Goal: Task Accomplishment & Management: Manage account settings

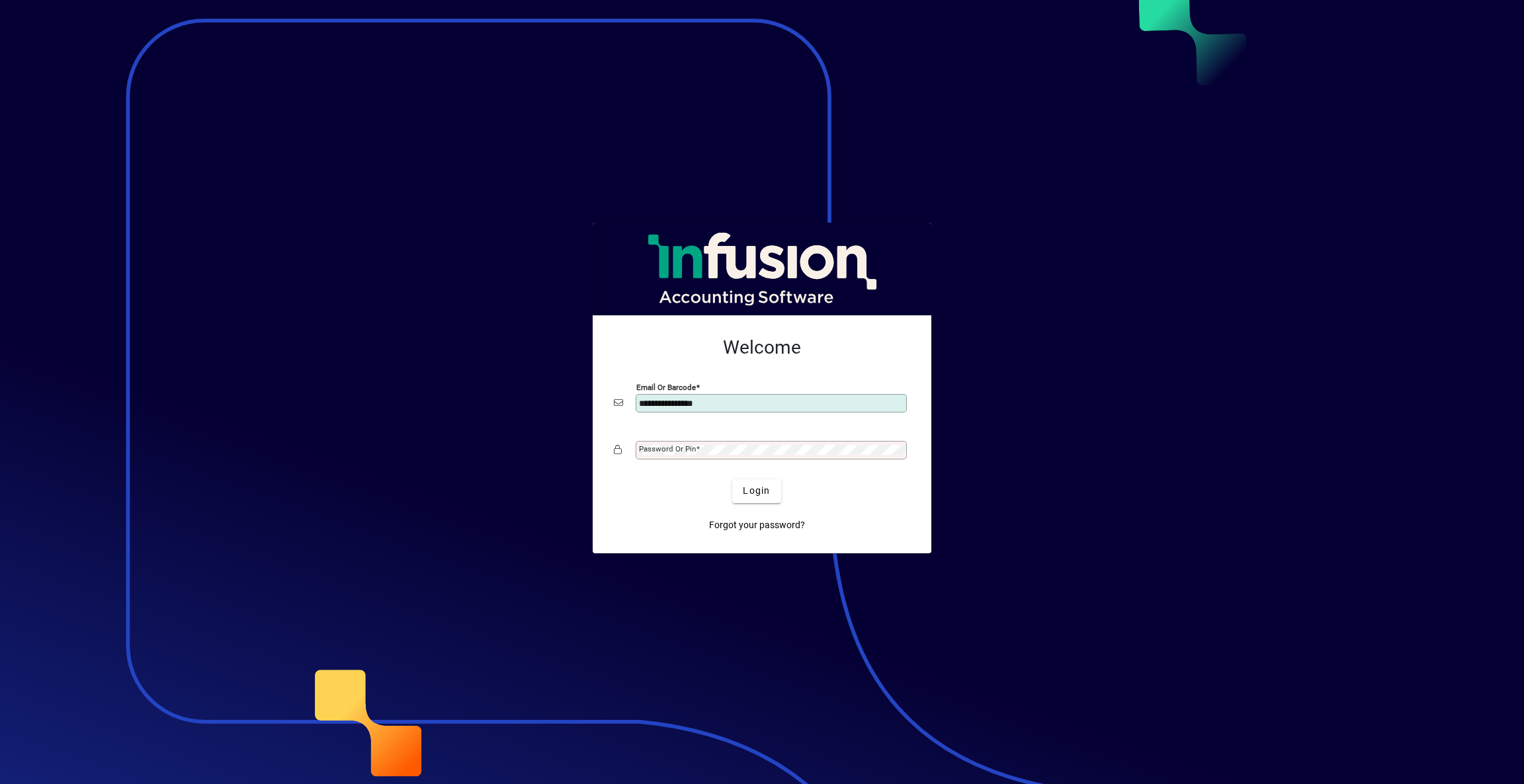
type input "**********"
click at [732, 479] on button "Login" at bounding box center [757, 491] width 48 height 23
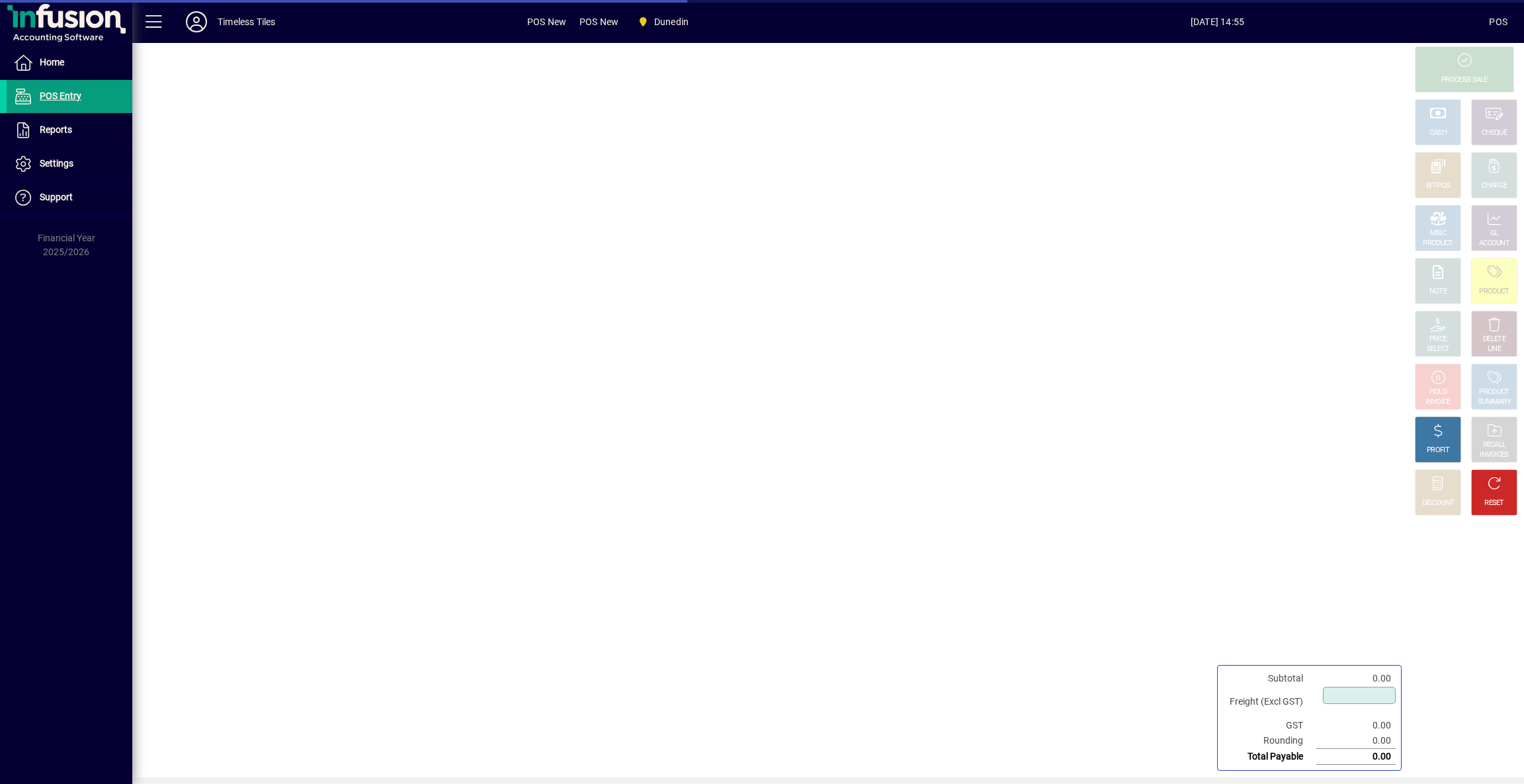
type input "****"
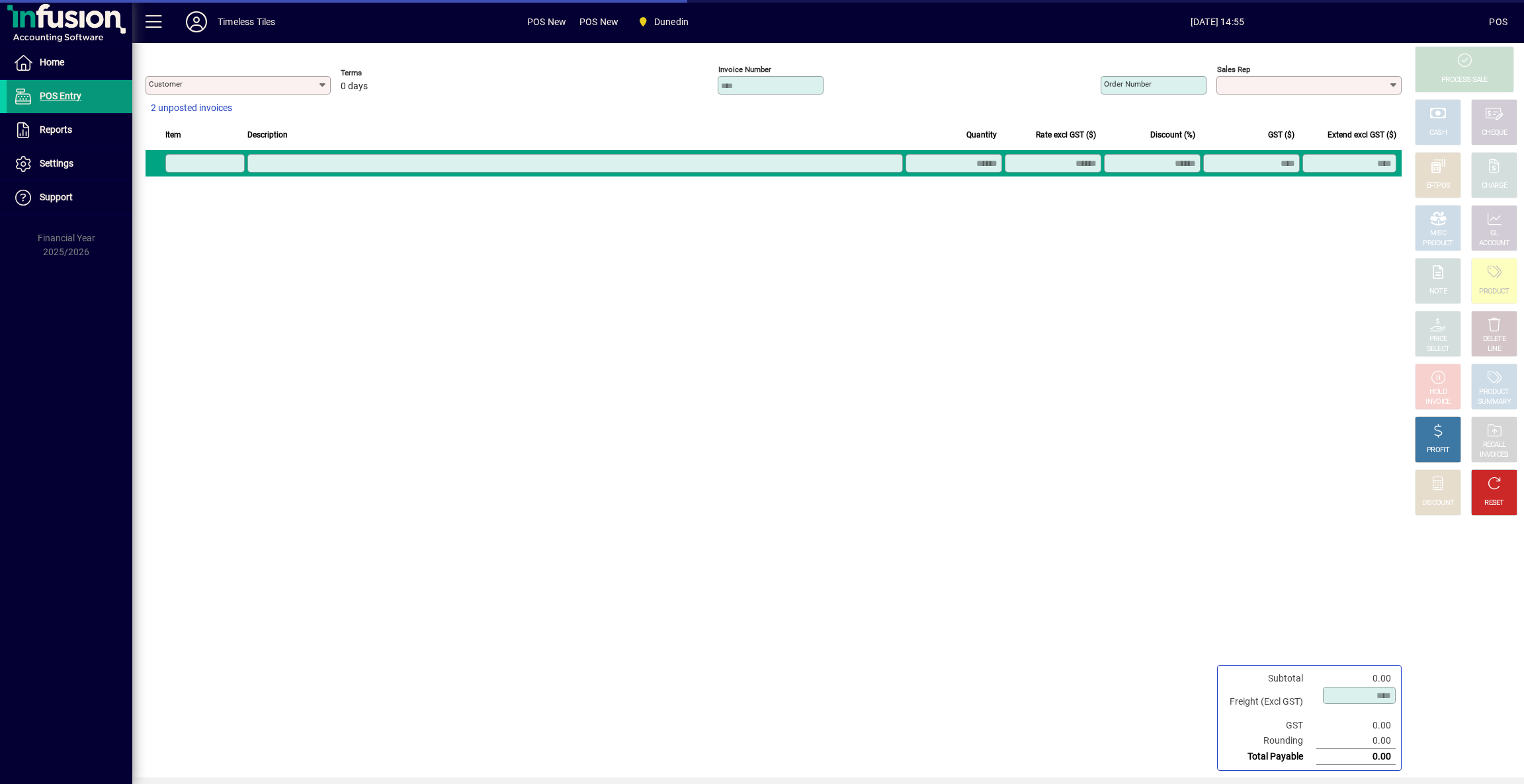
type input "**********"
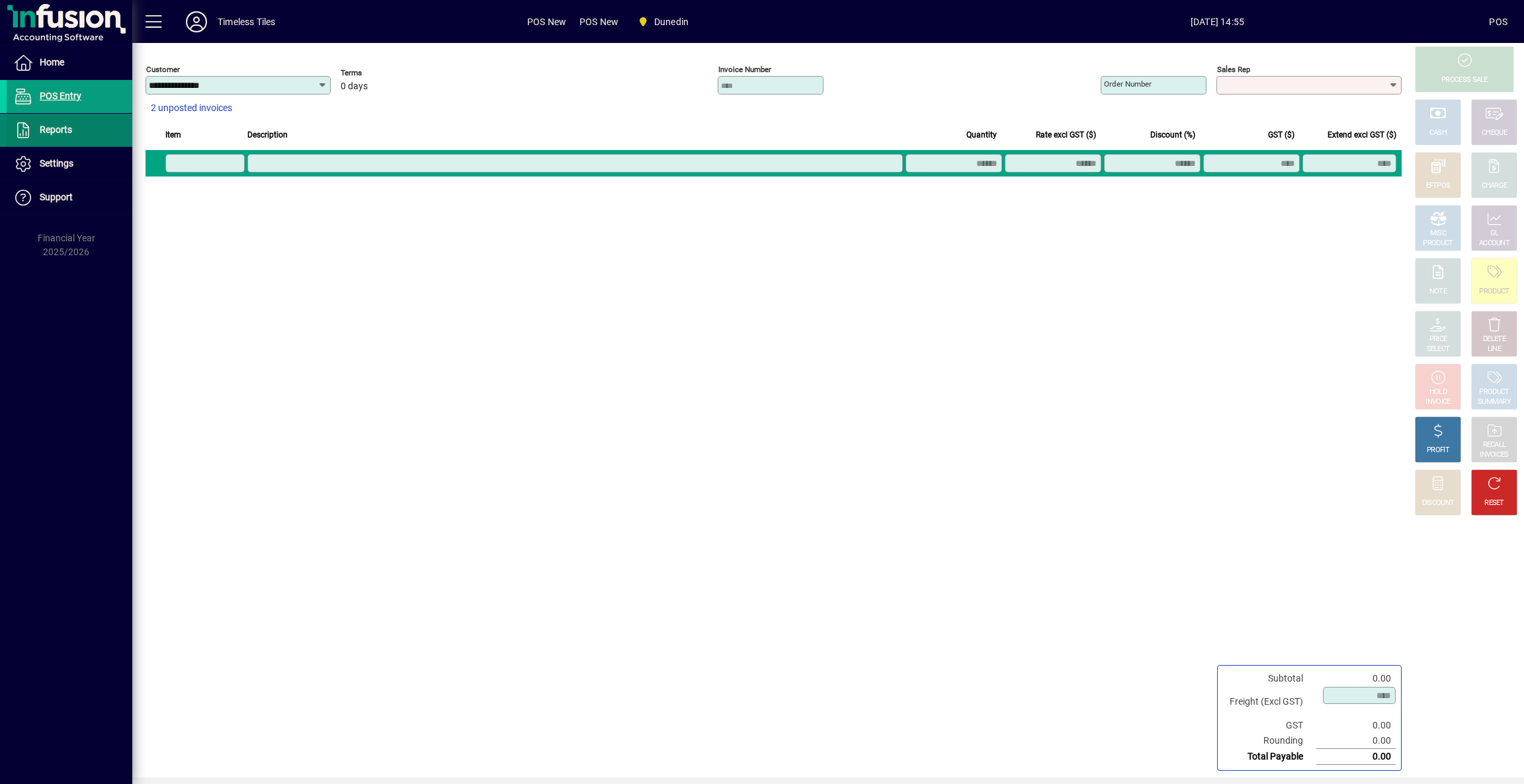
click at [67, 132] on span "Reports" at bounding box center [56, 130] width 32 height 10
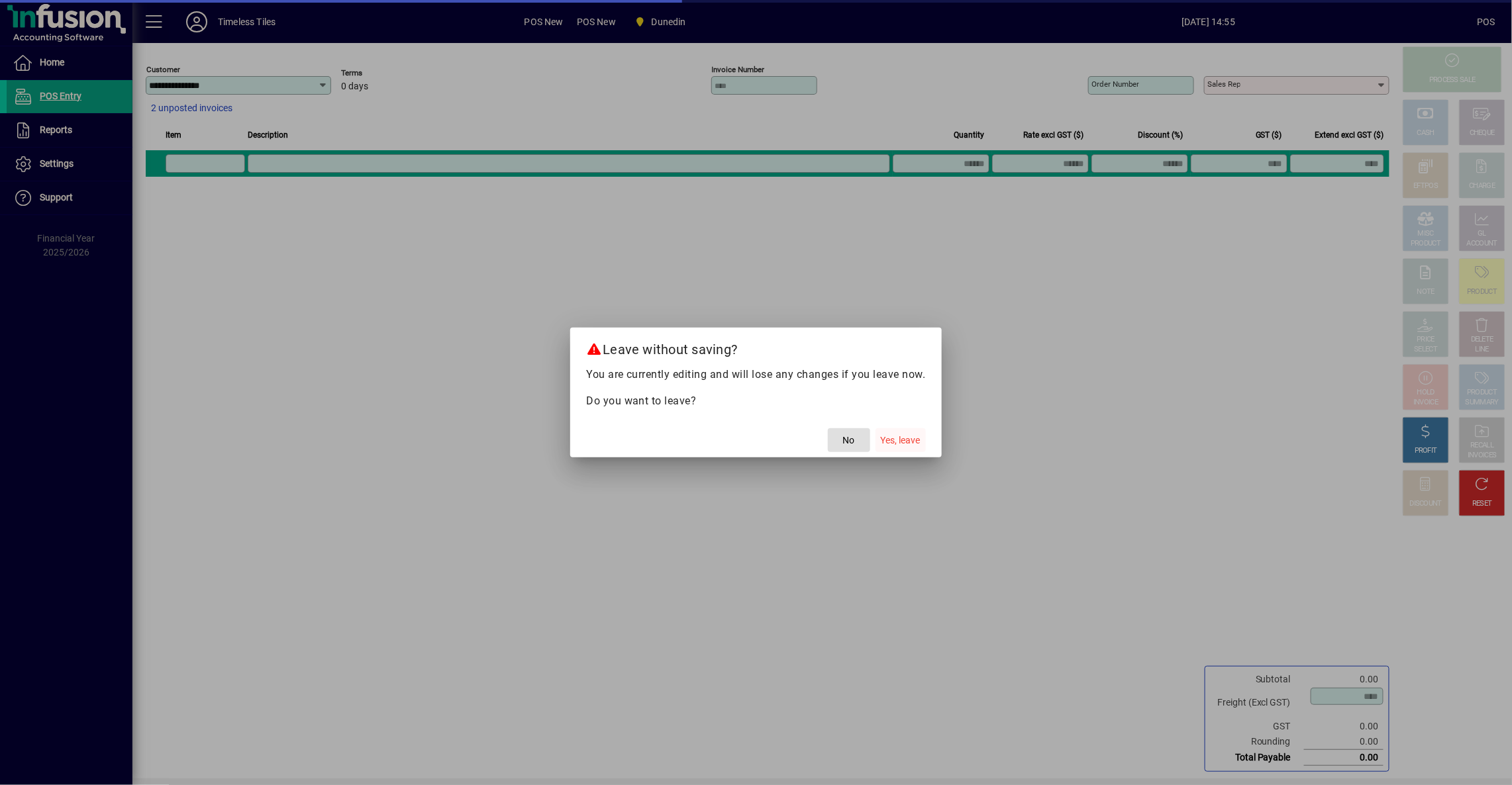
click at [898, 437] on span "Yes, leave" at bounding box center [901, 440] width 40 height 14
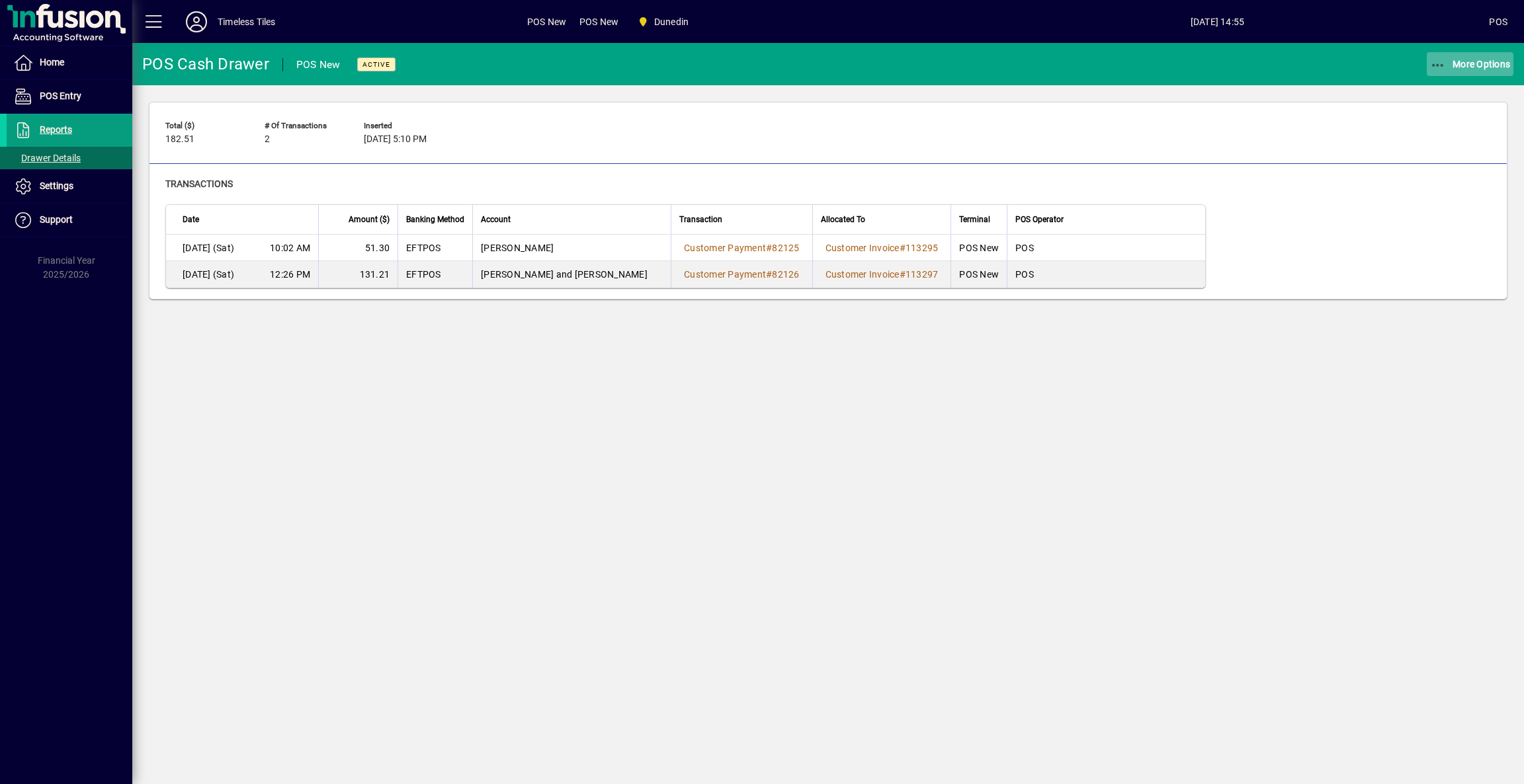
click at [1490, 66] on span "More Options" at bounding box center [1470, 64] width 81 height 10
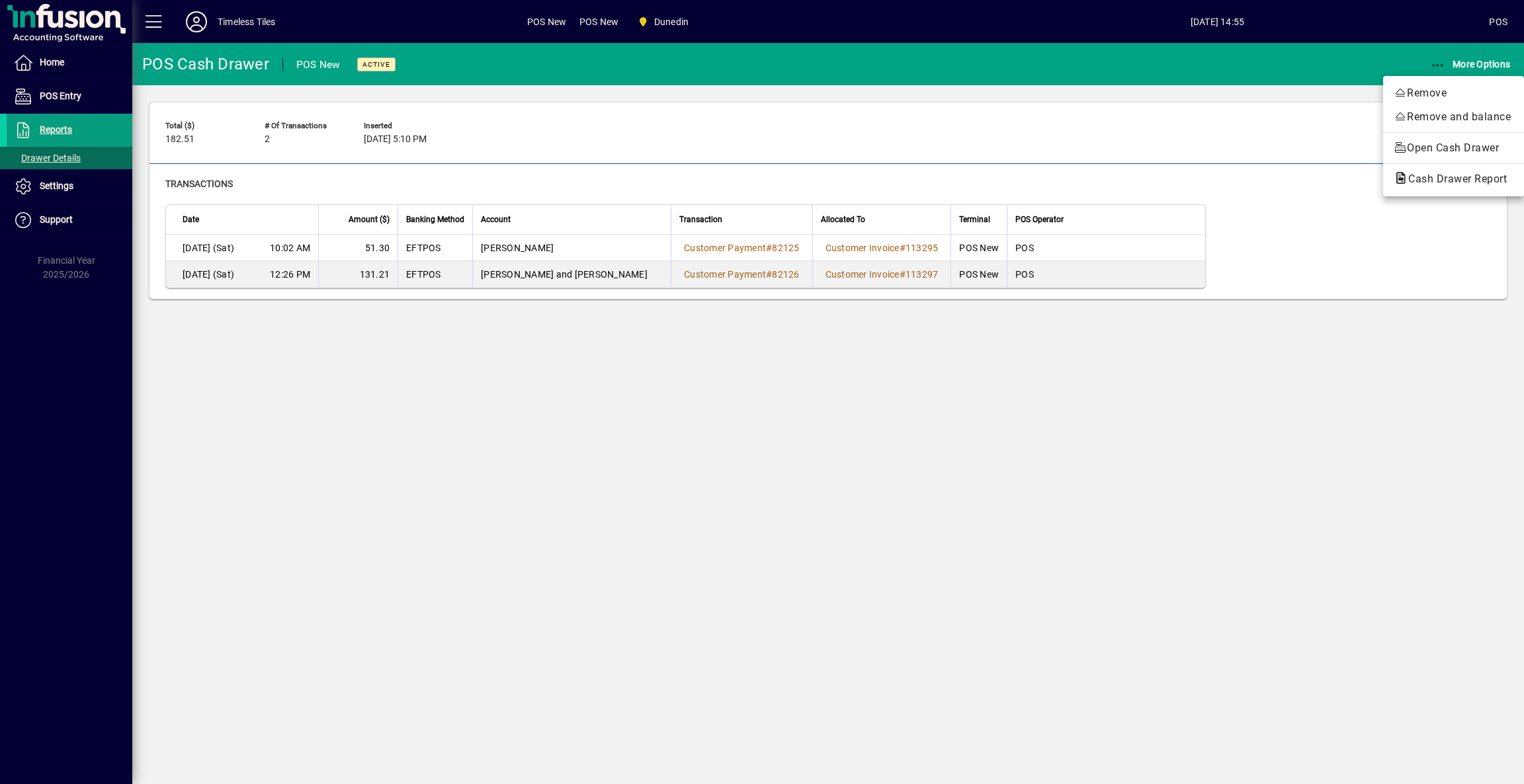
click at [1490, 166] on div "Remove Remove and balance Open Cash Drawer Cash Drawer Report" at bounding box center [1454, 136] width 141 height 120
click at [1487, 176] on div "Transactions Date Amount ($) Banking Method Account Transaction Allocated To Te…" at bounding box center [828, 232] width 1358 height 135
click at [1506, 85] on div "Total ($) 182.51 # of Transactions 2 Inserted Fri 29 Aug 2025 5:10 PM Transacti…" at bounding box center [828, 200] width 1392 height 231
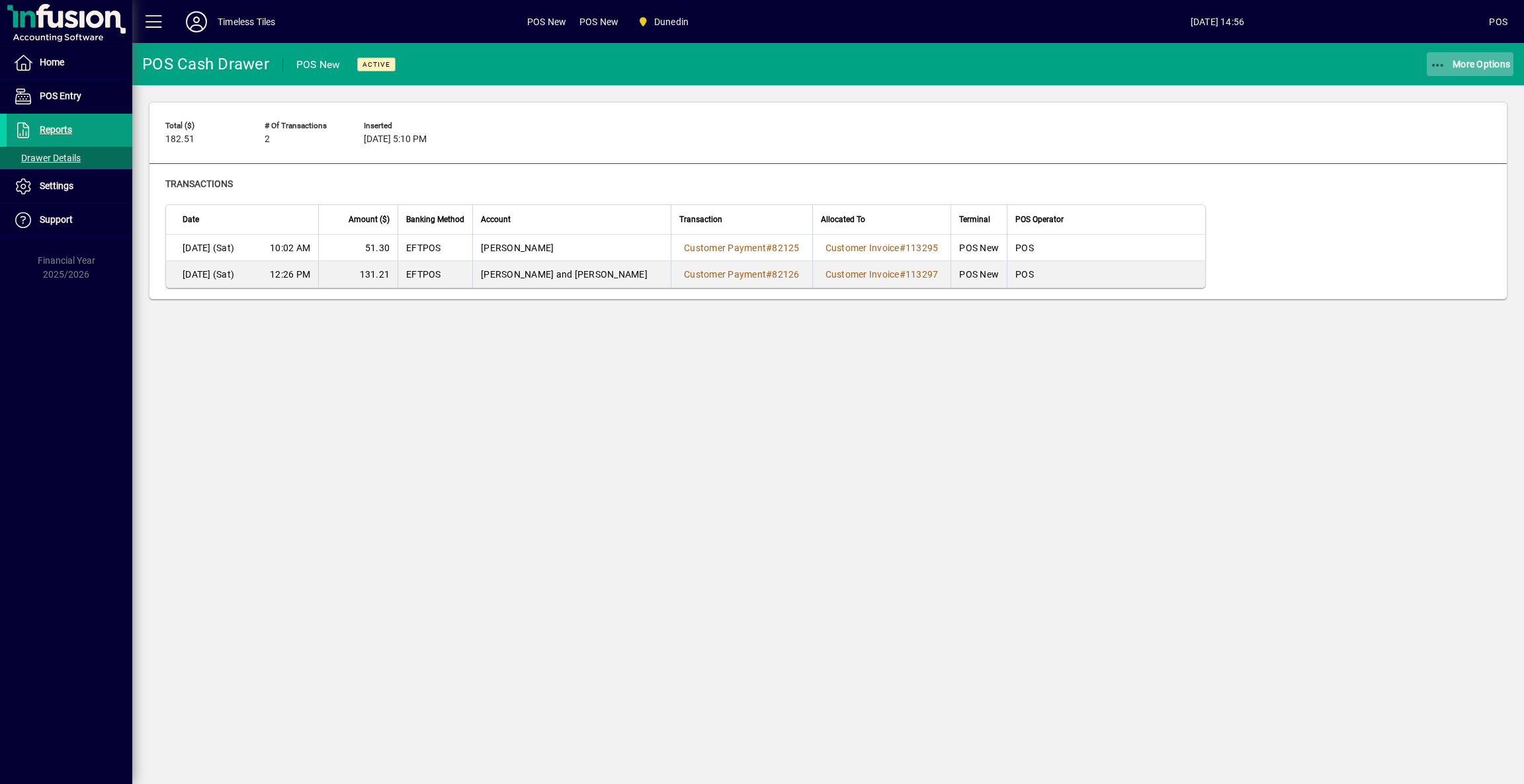
click at [1481, 54] on span "button" at bounding box center [1470, 64] width 87 height 32
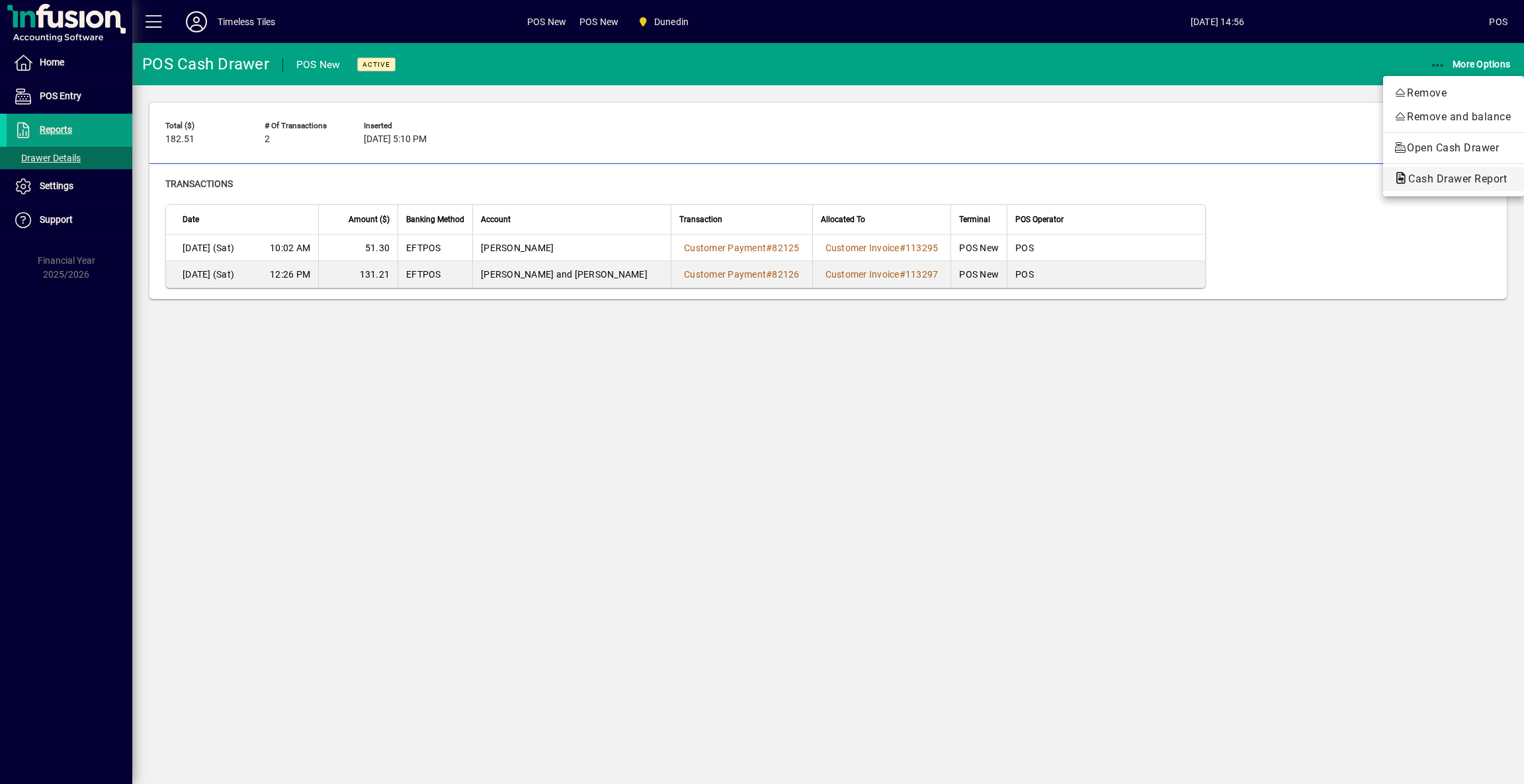
click at [1431, 186] on span "Cash Drawer Report" at bounding box center [1453, 180] width 119 height 16
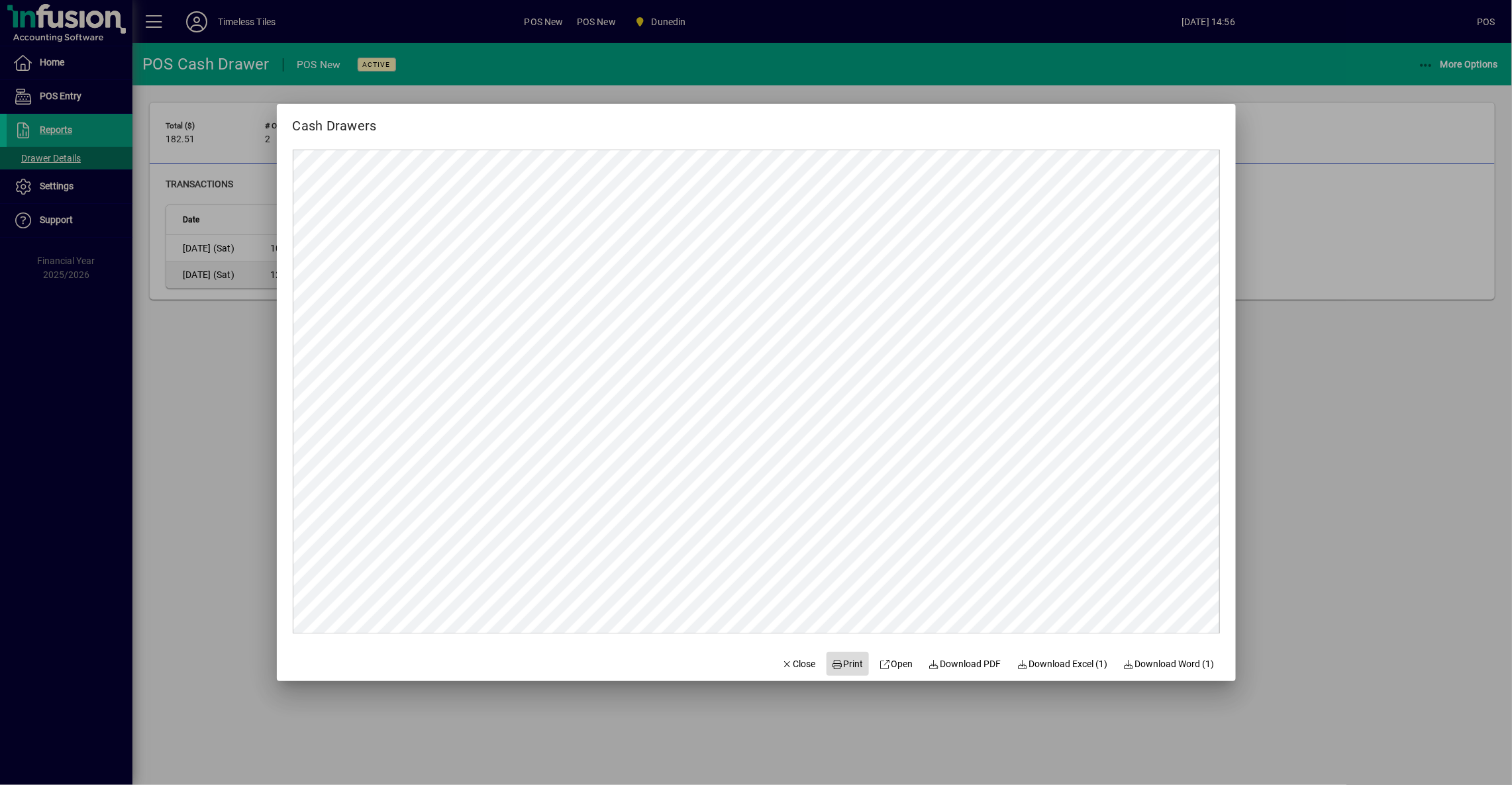
click at [851, 665] on span "Print" at bounding box center [847, 664] width 32 height 14
click at [793, 655] on span "button" at bounding box center [799, 663] width 45 height 32
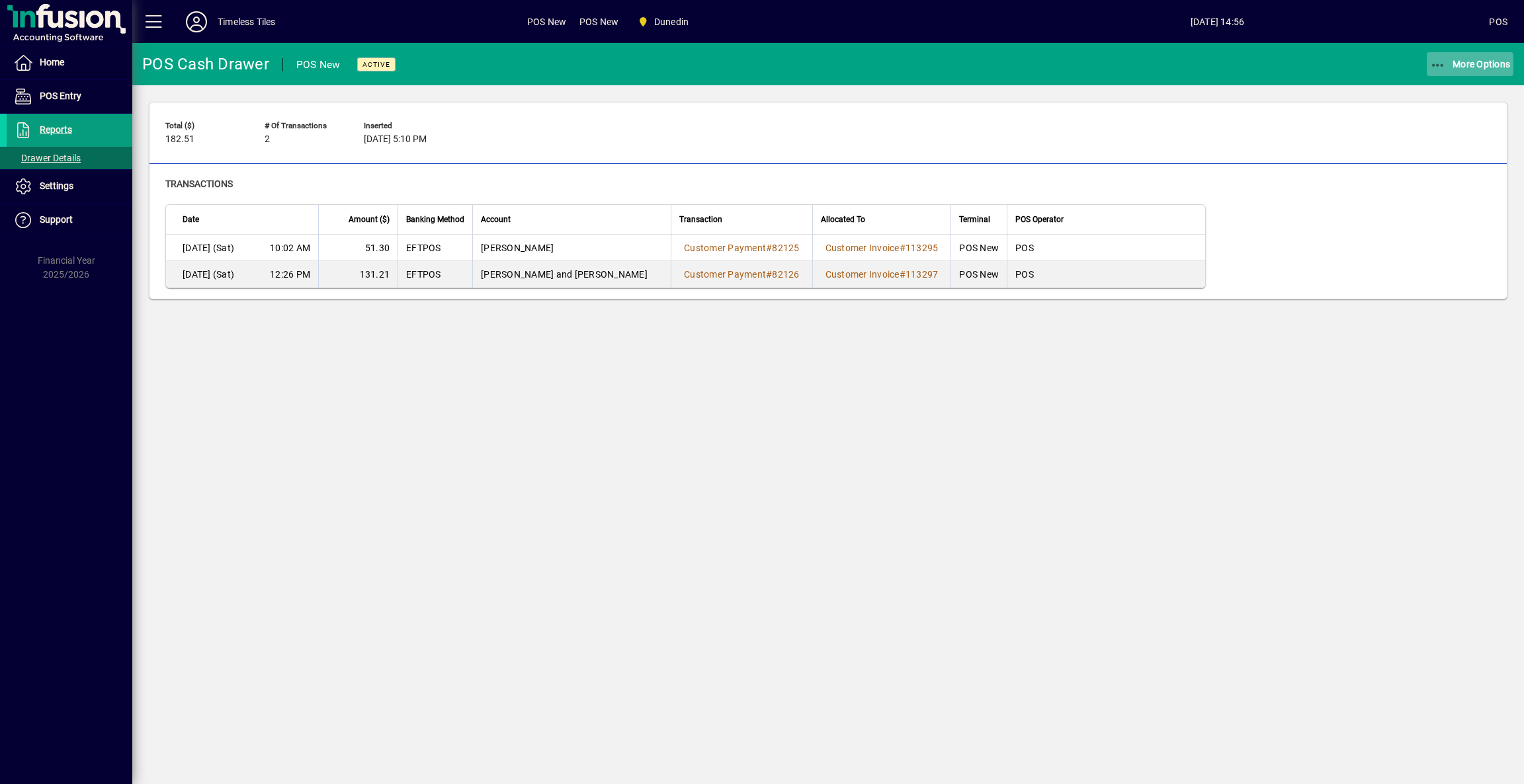
click at [1494, 70] on span "button" at bounding box center [1470, 64] width 87 height 32
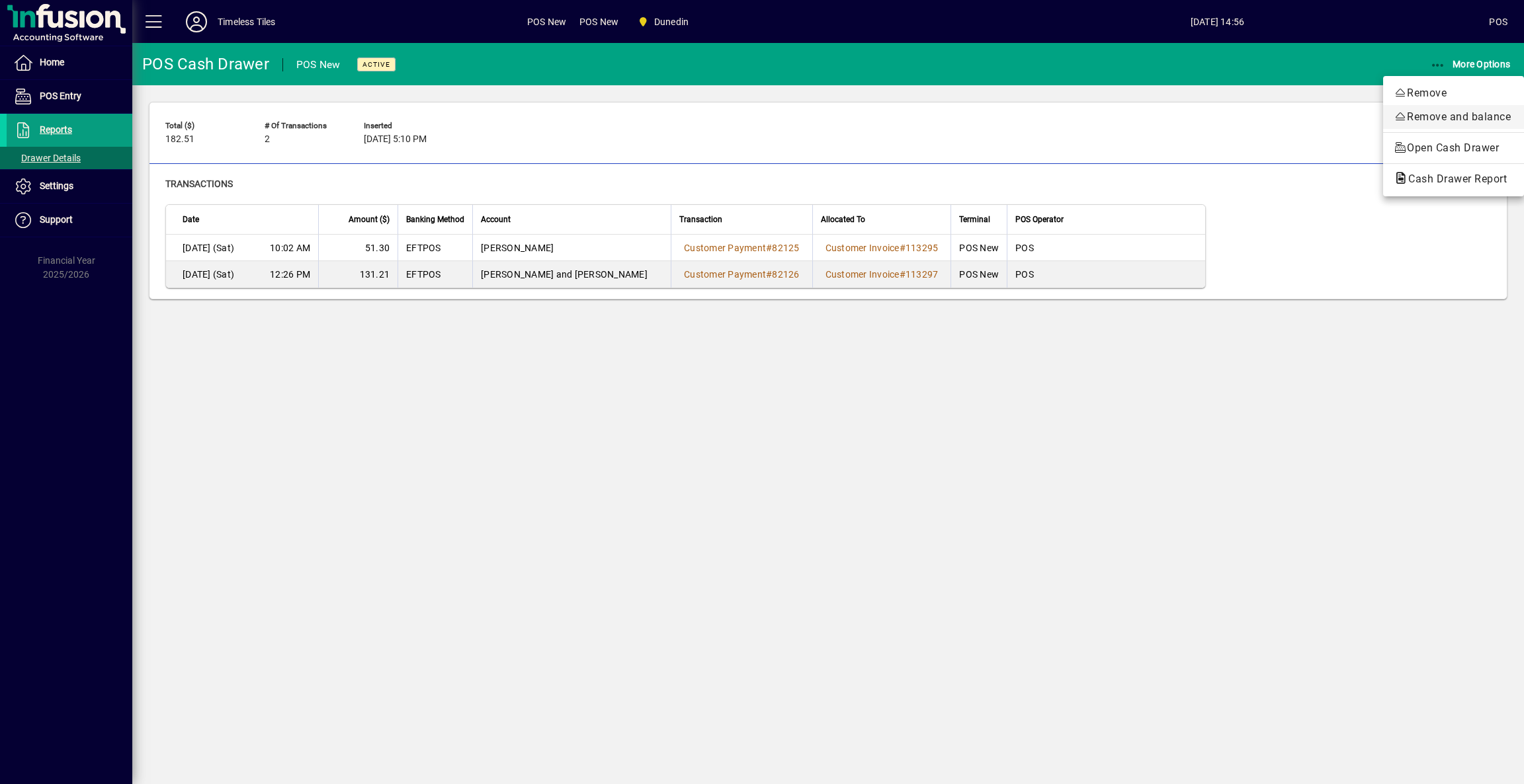
click at [1487, 120] on span "Remove and balance" at bounding box center [1453, 117] width 119 height 16
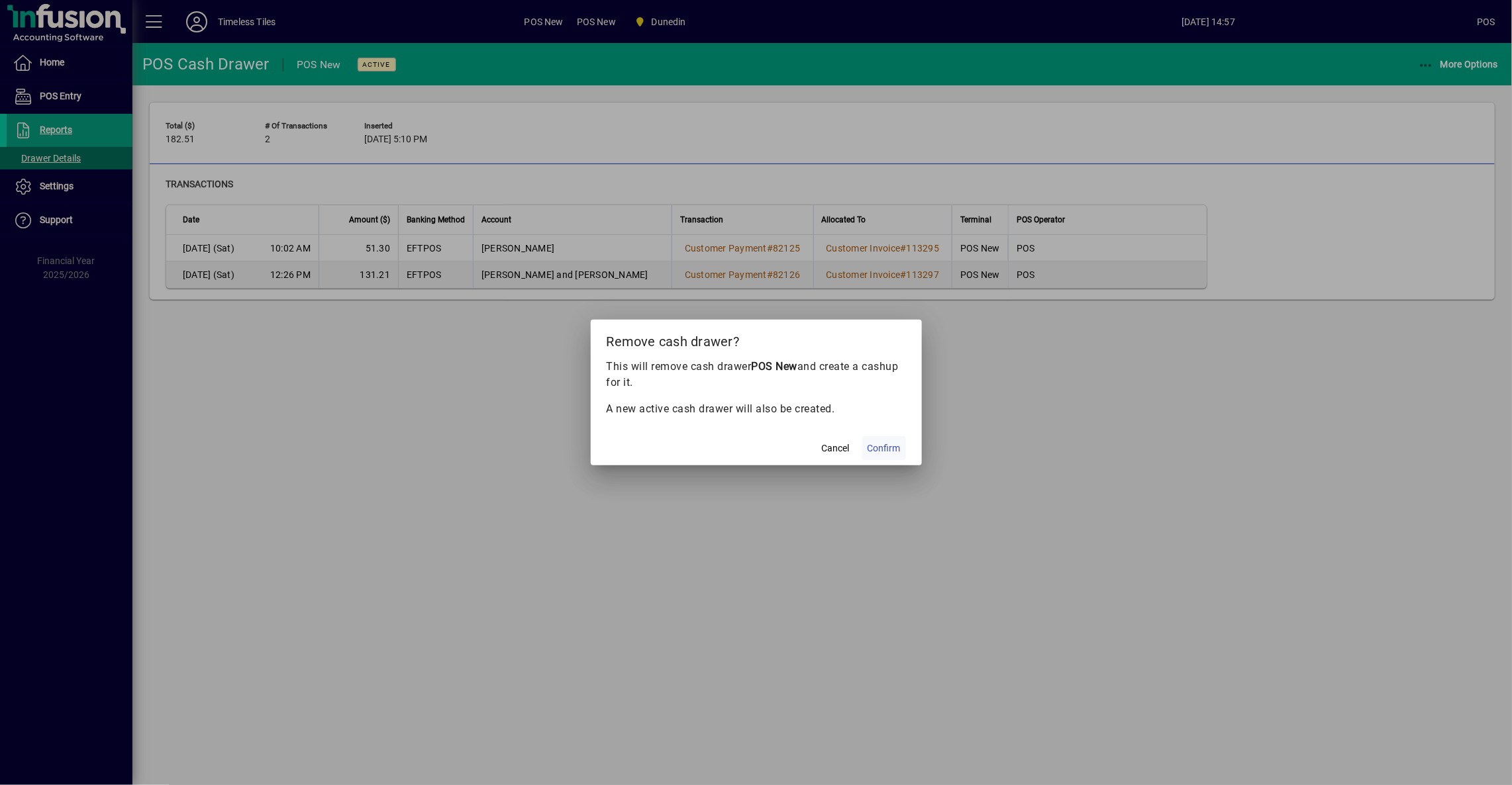
click at [899, 450] on span "Confirm" at bounding box center [884, 448] width 33 height 14
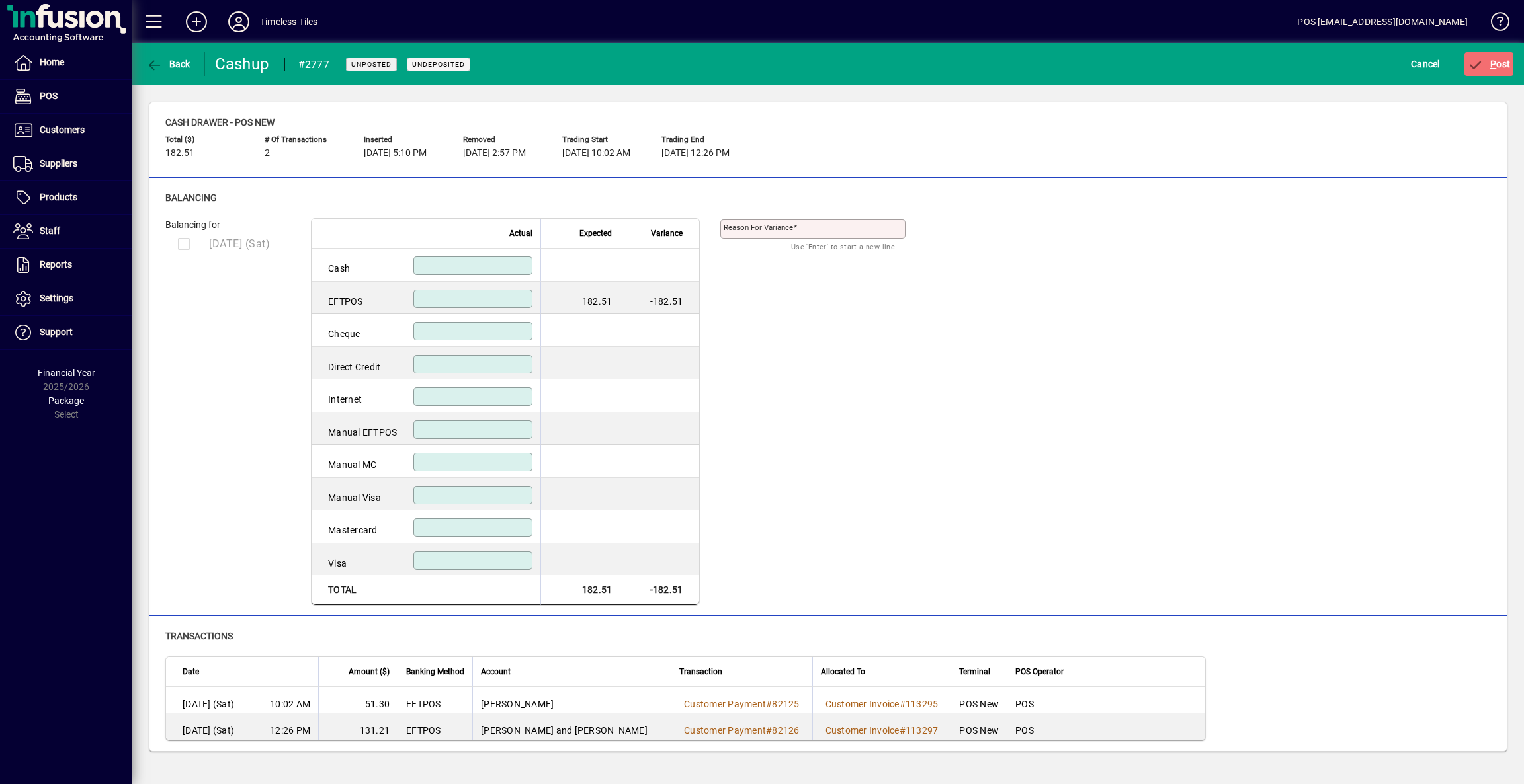
click at [494, 295] on input at bounding box center [474, 299] width 115 height 10
type input "******"
click at [888, 262] on div "Reason for variance Use 'Enter' to start a new line" at bounding box center [823, 404] width 205 height 403
click at [1493, 73] on span "submit" at bounding box center [1490, 64] width 50 height 32
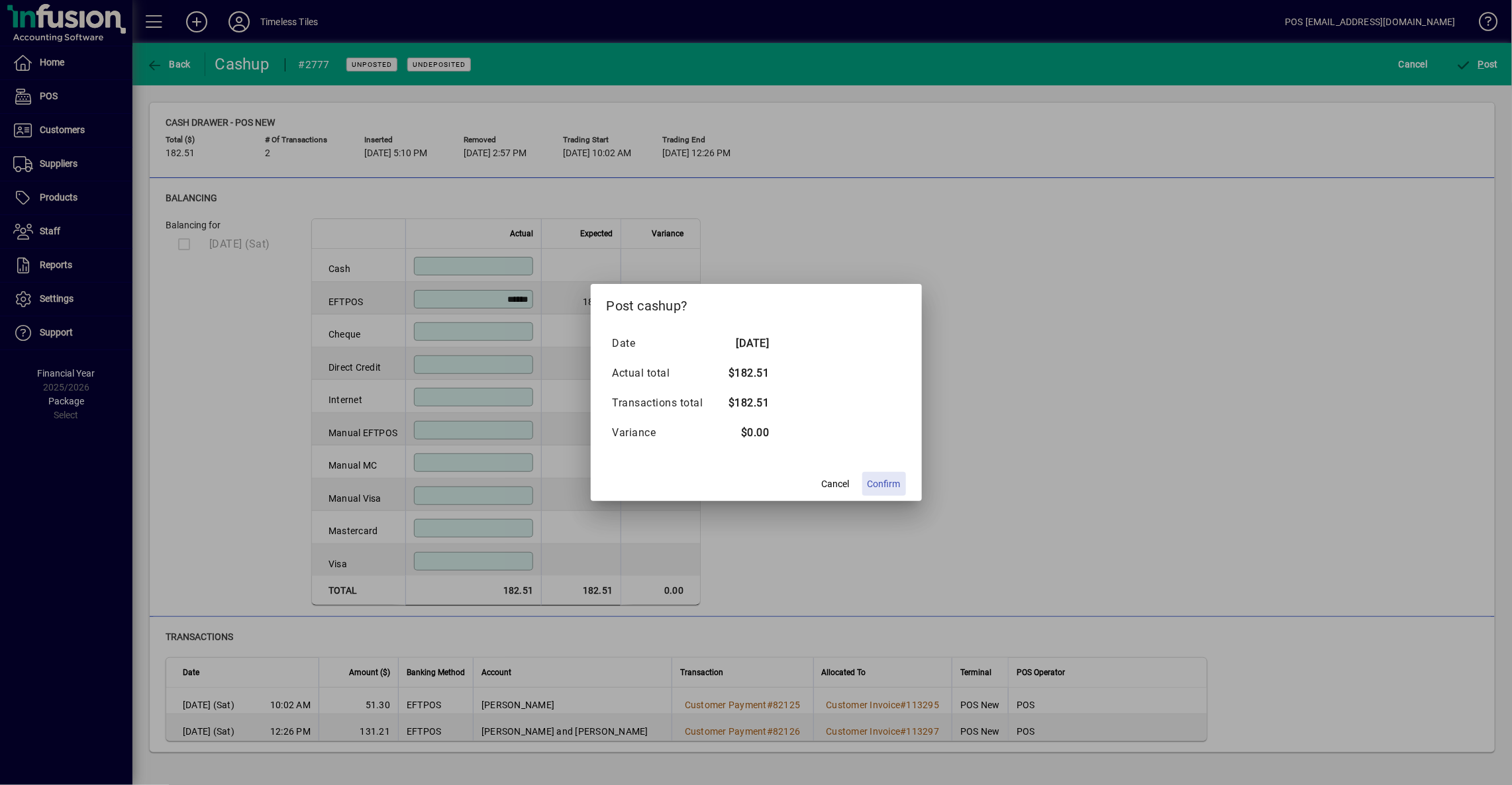
click at [893, 490] on span "Confirm" at bounding box center [884, 484] width 33 height 14
